Goal: Find contact information: Find contact information

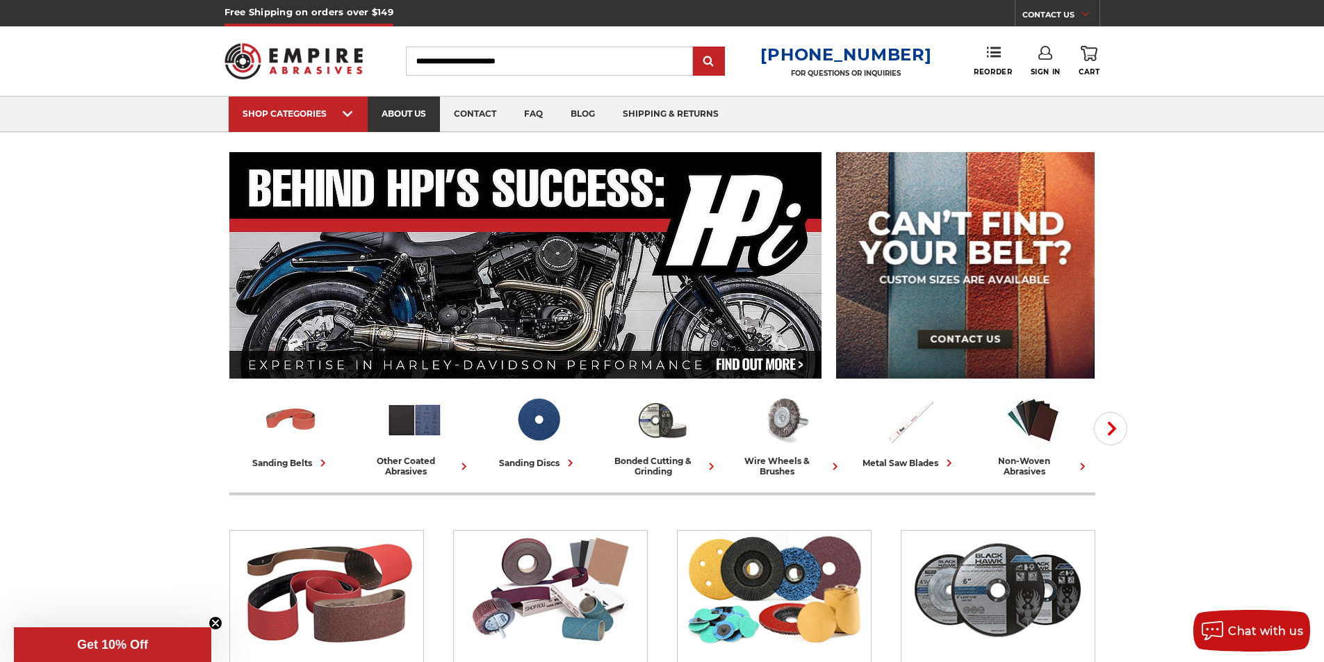
click at [431, 117] on link "about us" at bounding box center [404, 114] width 72 height 35
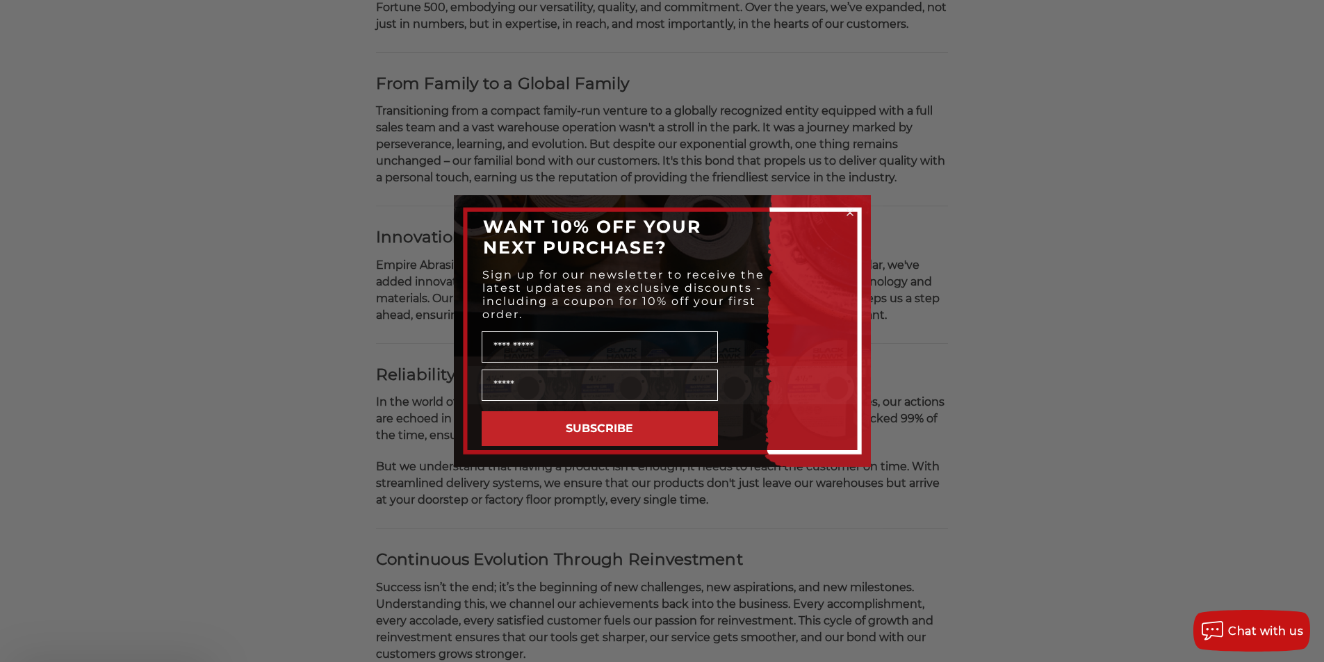
scroll to position [626, 0]
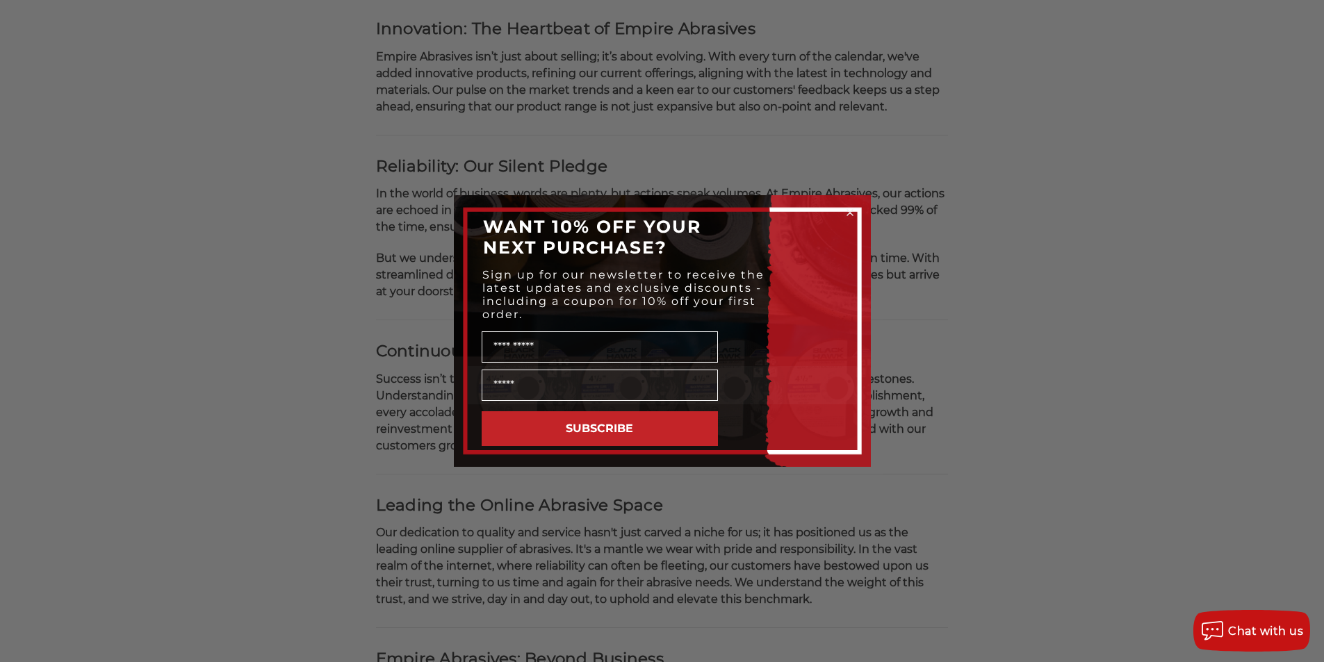
click at [845, 222] on div "WANT 10% OFF YOUR NEXT PURCHASE?" at bounding box center [662, 237] width 389 height 56
click at [851, 215] on circle "Close dialog" at bounding box center [849, 212] width 13 height 13
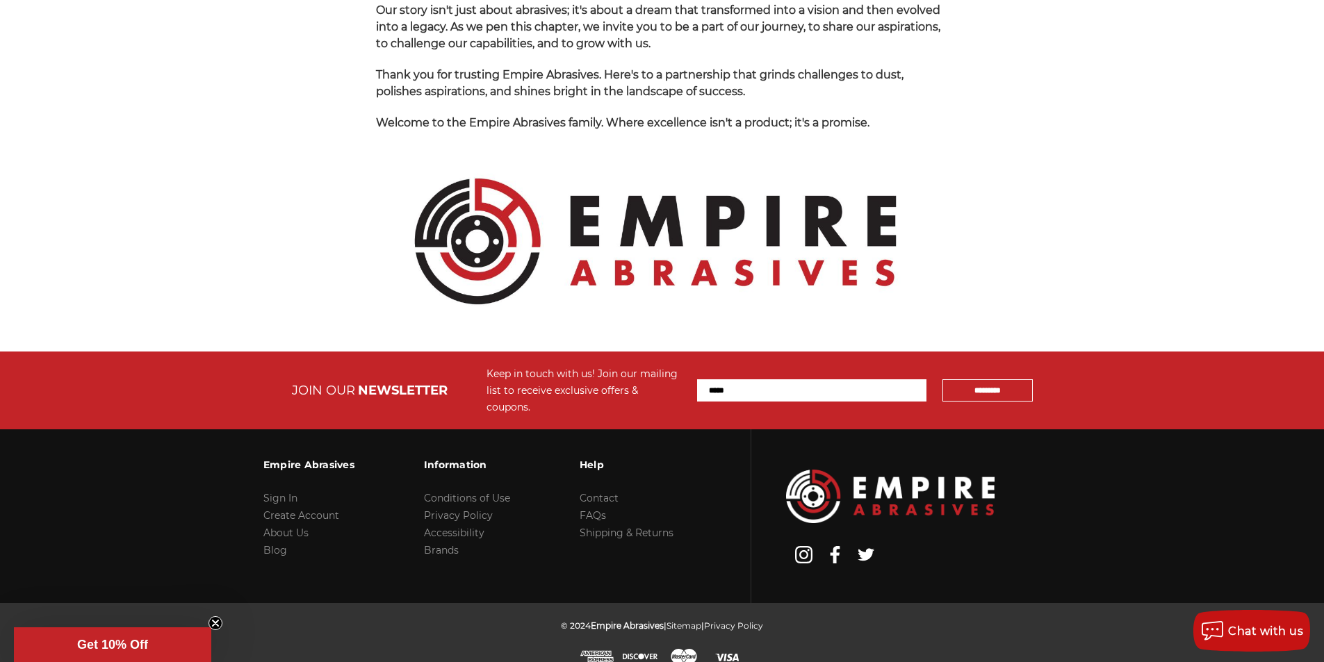
scroll to position [1441, 0]
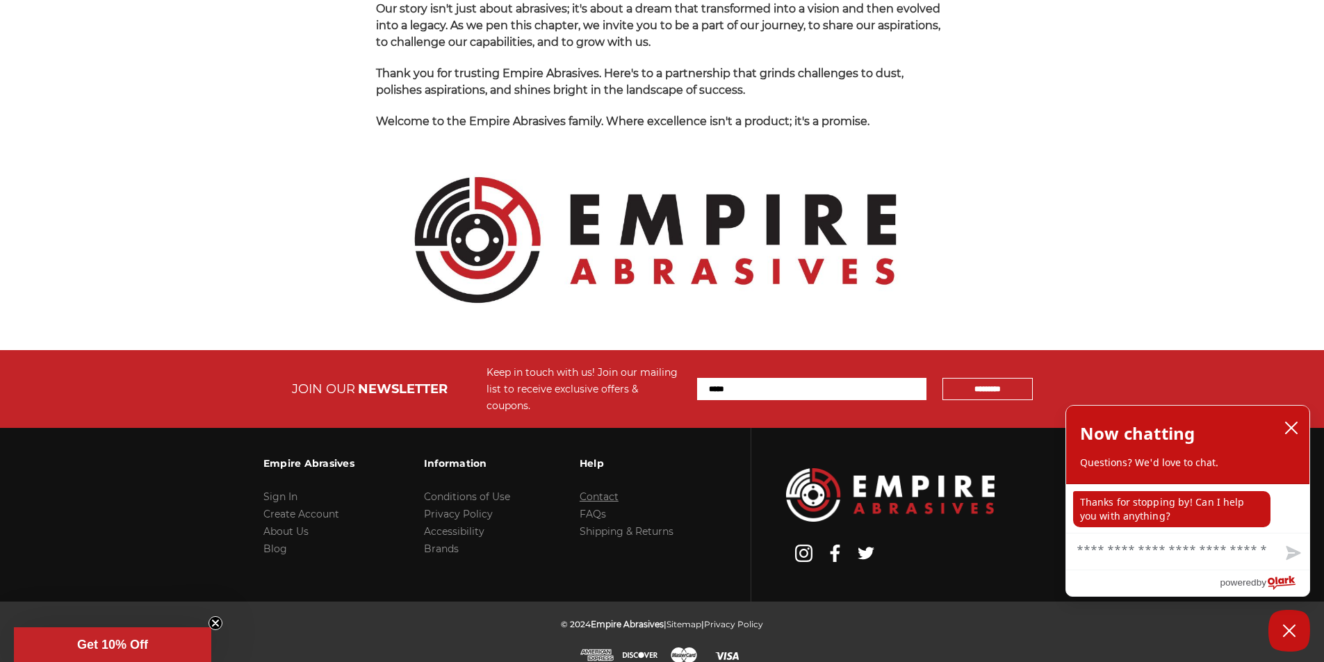
click at [607, 491] on link "Contact" at bounding box center [599, 497] width 39 height 13
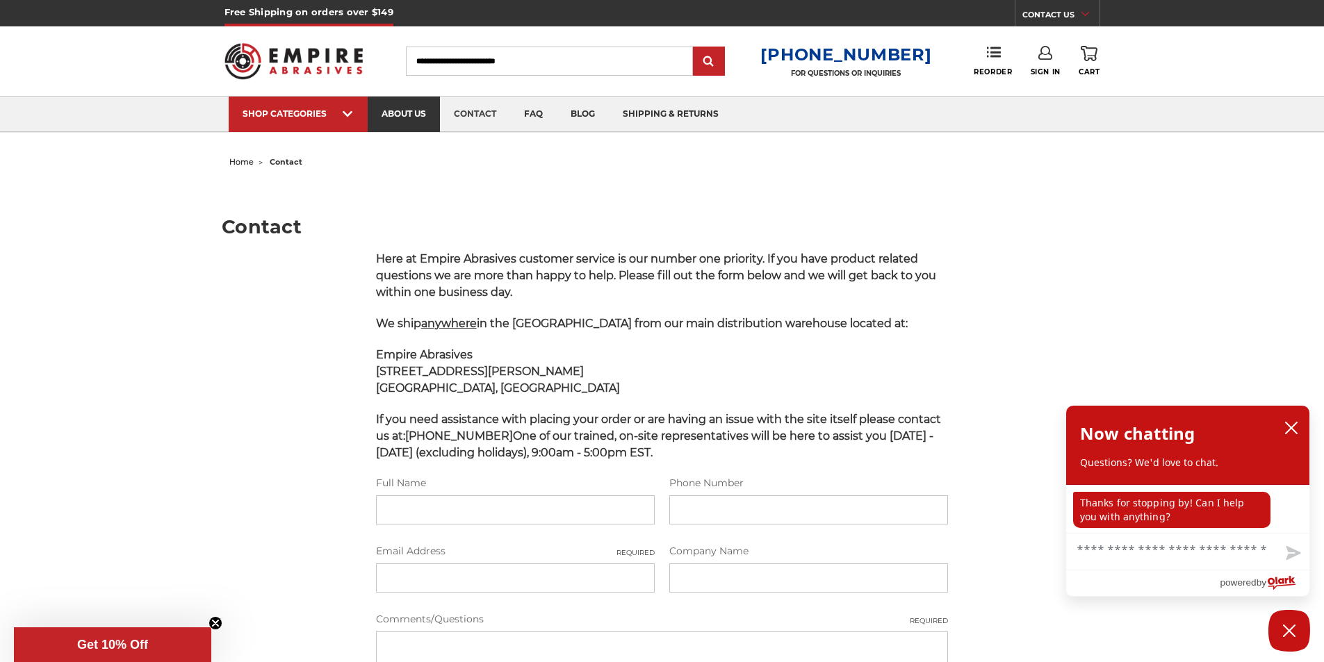
click at [411, 119] on link "about us" at bounding box center [404, 114] width 72 height 35
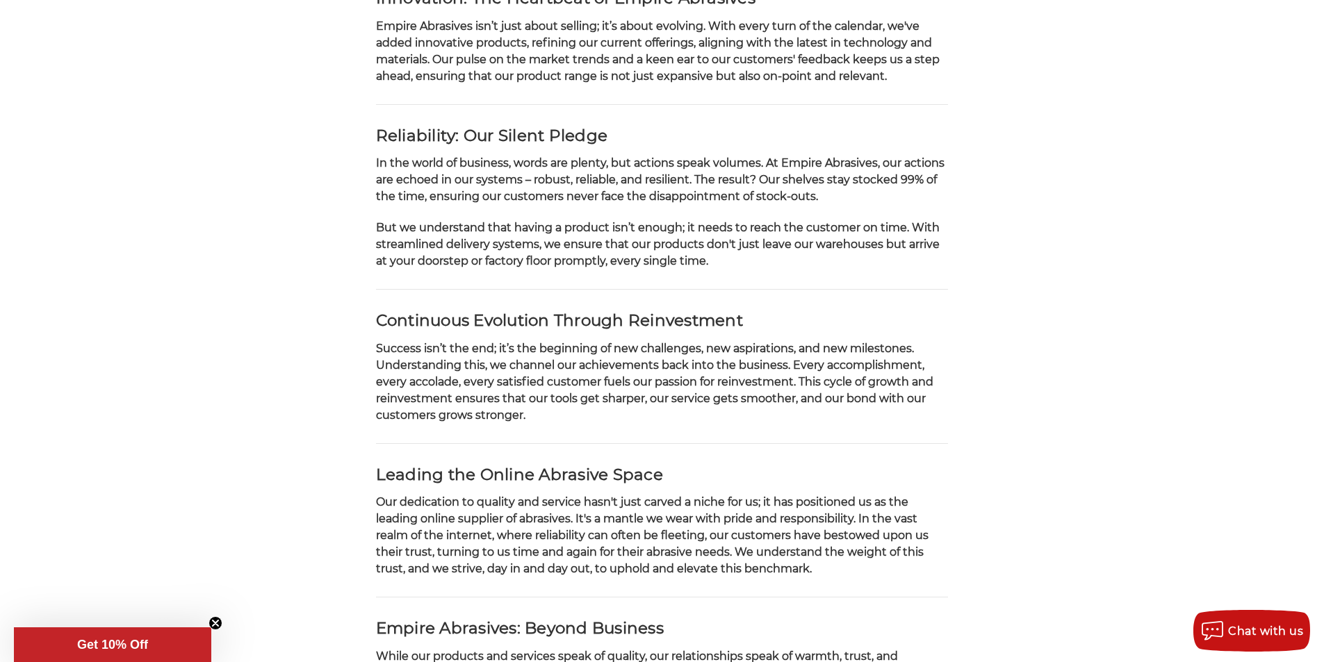
scroll to position [695, 0]
